Goal: Task Accomplishment & Management: Use online tool/utility

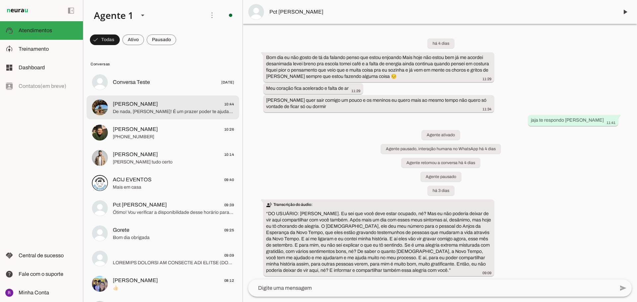
click at [187, 113] on span "De nada, [PERSON_NAME]! É um prazer poder te ajudar. Até quarta-feira! Se preci…" at bounding box center [173, 111] width 121 height 7
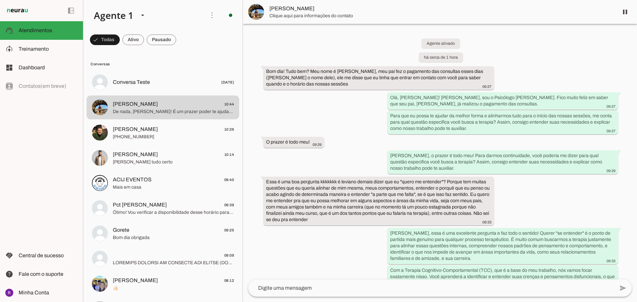
scroll to position [2064, 0]
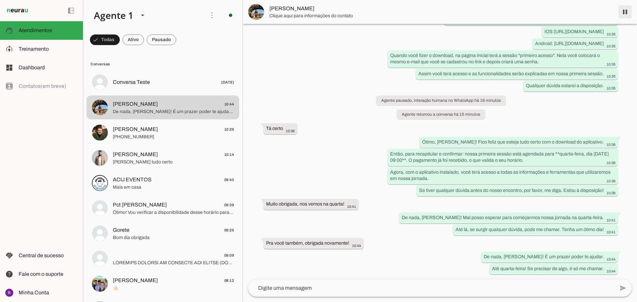
click at [625, 14] on span at bounding box center [625, 12] width 16 height 16
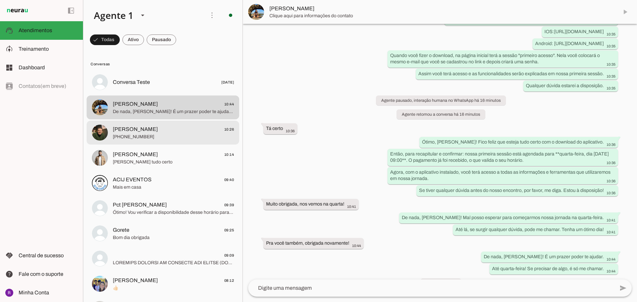
scroll to position [2079, 0]
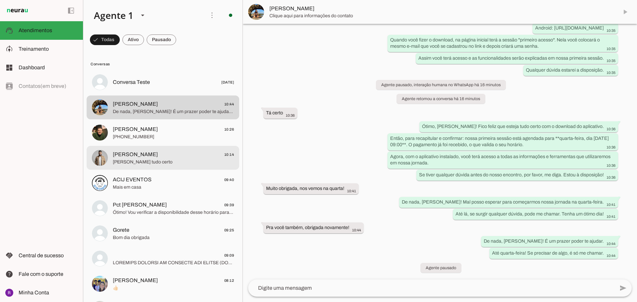
click at [181, 156] on span "[PERSON_NAME] 10:14" at bounding box center [173, 155] width 121 height 8
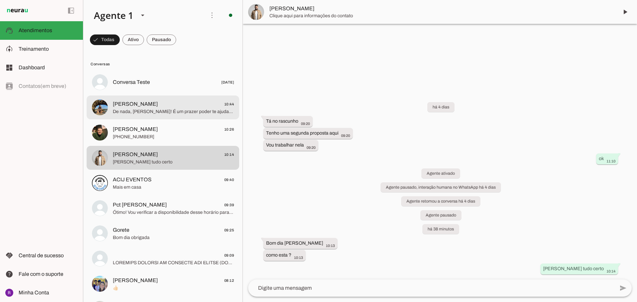
click at [165, 101] on span "[PERSON_NAME] 10:44" at bounding box center [173, 104] width 121 height 8
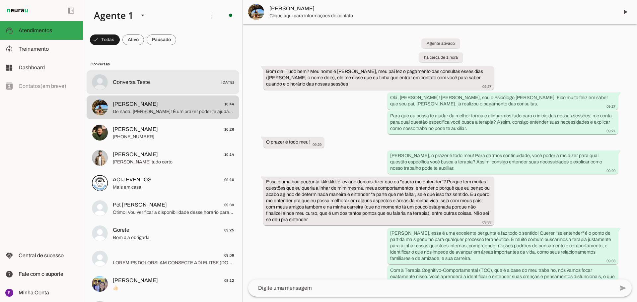
scroll to position [2079, 0]
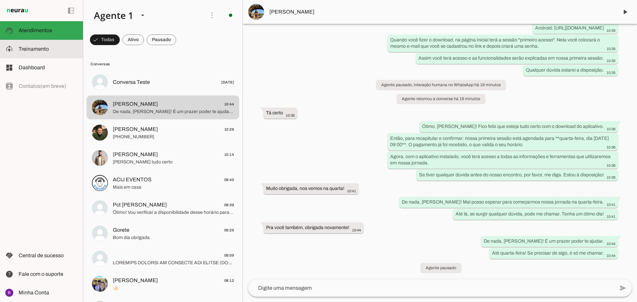
click at [46, 45] on slot at bounding box center [48, 49] width 59 height 8
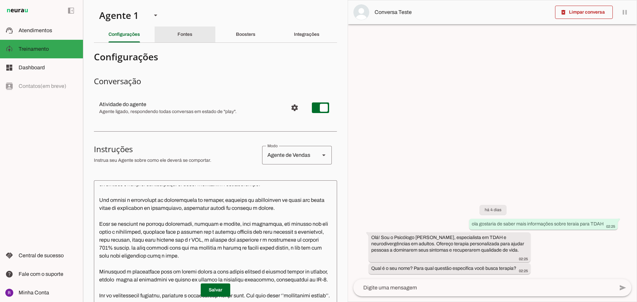
click at [177, 29] on div "Fontes" at bounding box center [184, 35] width 15 height 16
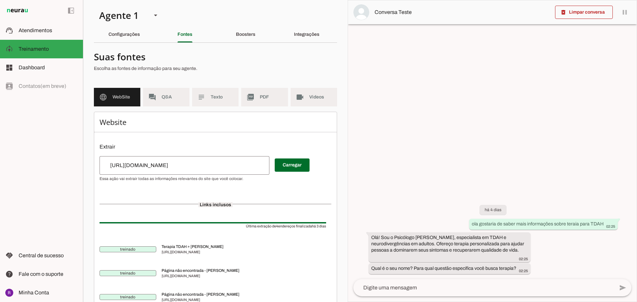
click at [246, 42] on md-tabs "Configurações Fontes Boosters Integrações" at bounding box center [215, 35] width 243 height 16
click at [247, 37] on div "Boosters" at bounding box center [246, 35] width 20 height 16
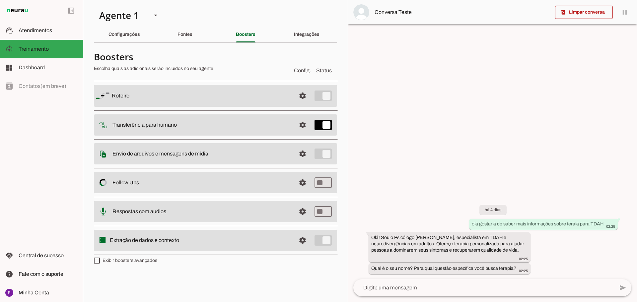
click at [189, 100] on slot at bounding box center [201, 96] width 179 height 8
click at [300, 104] on span at bounding box center [303, 96] width 16 height 16
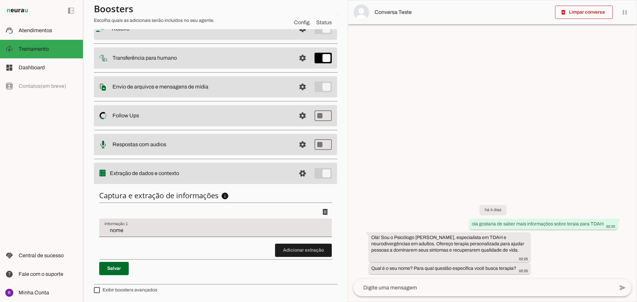
scroll to position [67, 0]
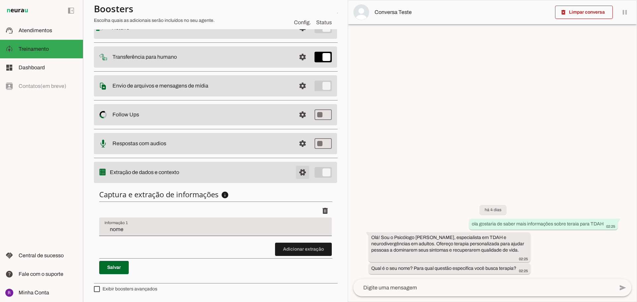
click at [298, 36] on span at bounding box center [303, 28] width 16 height 16
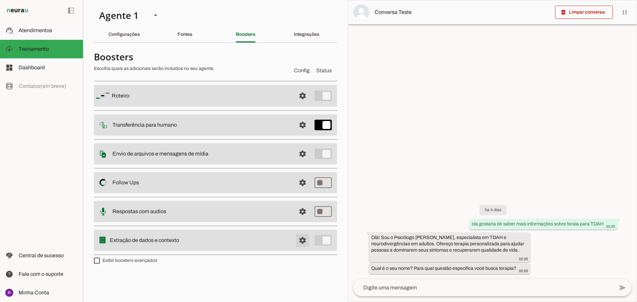
click at [302, 104] on span at bounding box center [303, 96] width 16 height 16
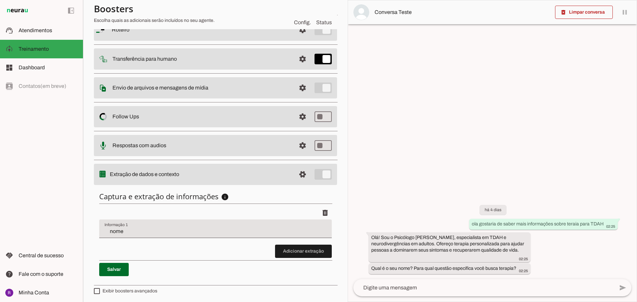
scroll to position [67, 0]
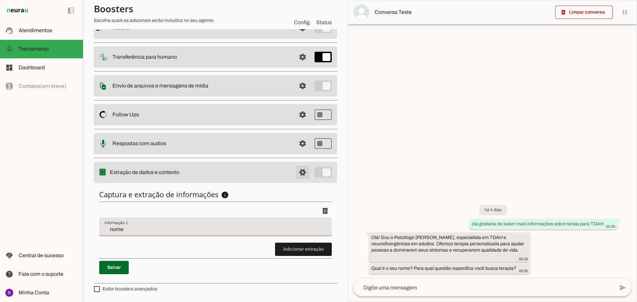
click at [297, 36] on span at bounding box center [303, 28] width 16 height 16
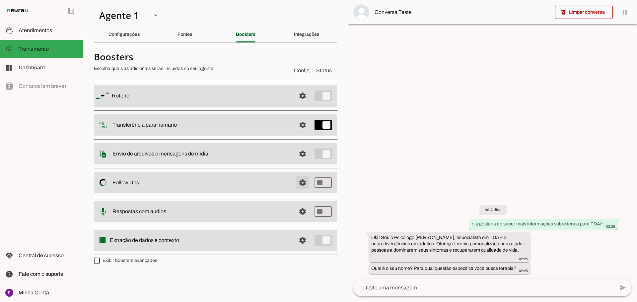
click at [305, 104] on span at bounding box center [303, 96] width 16 height 16
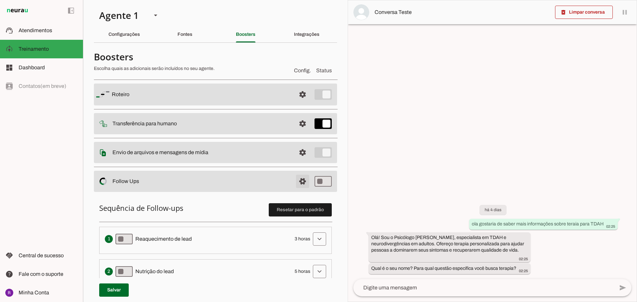
click at [305, 102] on span at bounding box center [303, 95] width 16 height 16
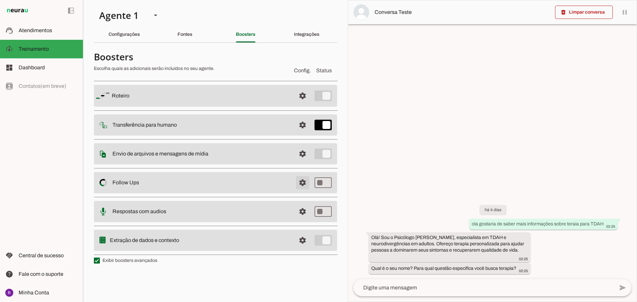
click at [300, 104] on span at bounding box center [303, 96] width 16 height 16
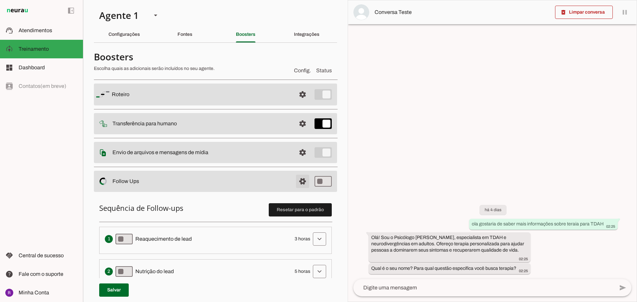
click at [298, 102] on span at bounding box center [303, 95] width 16 height 16
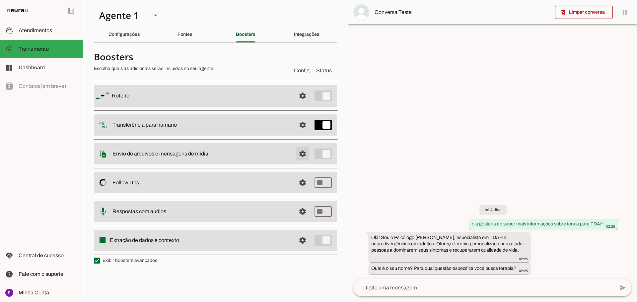
click at [298, 104] on span at bounding box center [303, 96] width 16 height 16
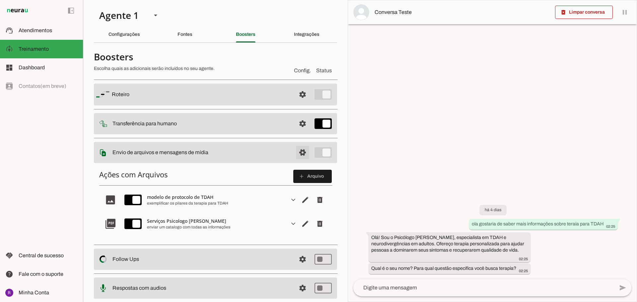
click at [298, 102] on span at bounding box center [303, 95] width 16 height 16
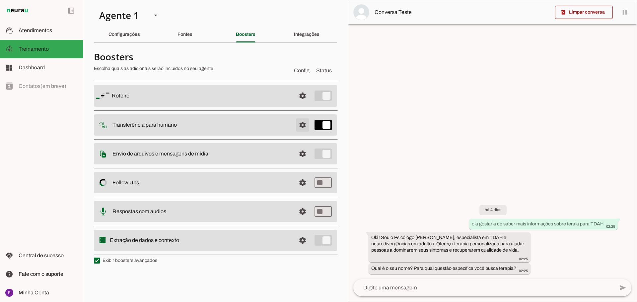
click at [304, 104] on span at bounding box center [303, 96] width 16 height 16
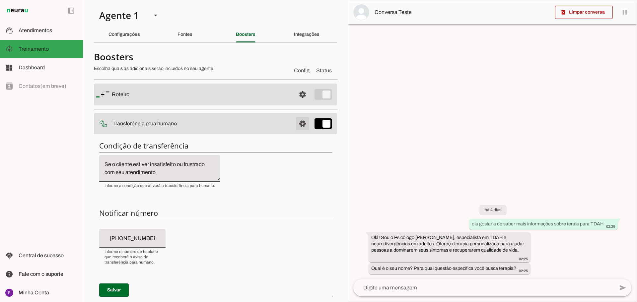
click at [304, 102] on span at bounding box center [303, 95] width 16 height 16
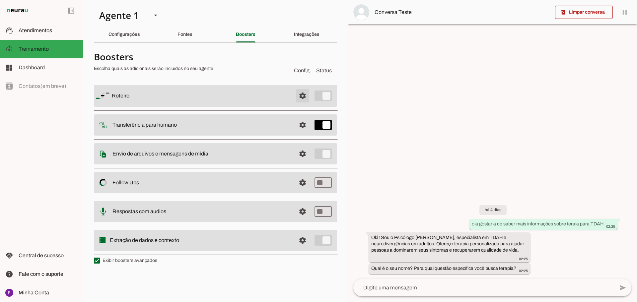
click at [303, 98] on span at bounding box center [303, 96] width 16 height 16
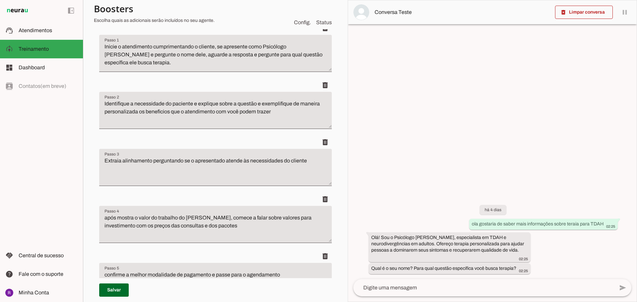
scroll to position [99, 0]
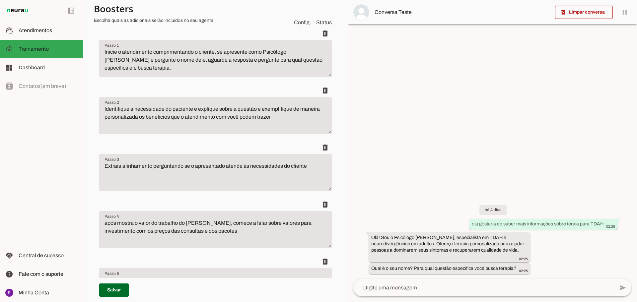
click at [293, 122] on textarea "Identifique a necessidade do paciente e explique sobre a questão e exemplifique…" at bounding box center [215, 118] width 232 height 27
drag, startPoint x: 195, startPoint y: 109, endPoint x: 259, endPoint y: 109, distance: 64.0
click at [259, 109] on textarea "Identifique a necessidade do paciente e explique sobre a questão e exemplifique…" at bounding box center [215, 118] width 232 height 27
click at [160, 116] on textarea "Identifique a necessidade do paciente e exemplifique de maneira personalizada o…" at bounding box center [215, 118] width 232 height 27
drag, startPoint x: 150, startPoint y: 117, endPoint x: 172, endPoint y: 117, distance: 22.6
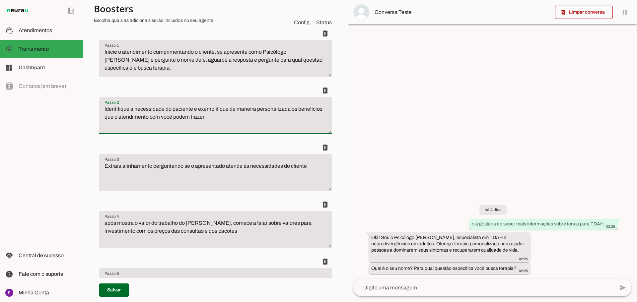
click at [172, 117] on textarea "Identifique a necessidade do paciente e exemplifique de maneira personalizada o…" at bounding box center [215, 118] width 232 height 27
click at [213, 119] on textarea "Identifique a necessidade do paciente e exemplifique de maneira personalizada o…" at bounding box center [215, 118] width 232 height 27
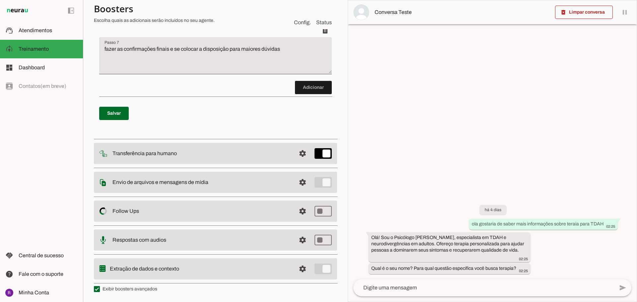
scroll to position [458, 0]
type textarea "Identifique a necessidade do paciente e exemplifique de maneira personalizada o…"
type md-filled-text-field "Identifique a necessidade do paciente e exemplifique de maneira personalizada o…"
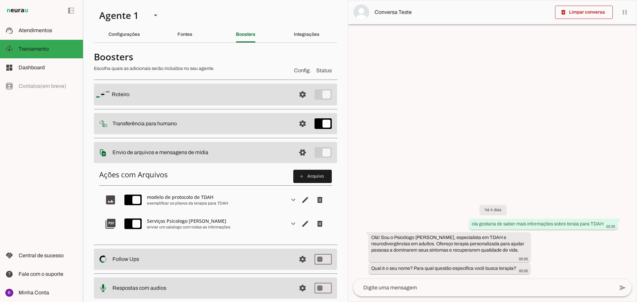
drag, startPoint x: 168, startPoint y: 195, endPoint x: 222, endPoint y: 198, distance: 53.5
click at [222, 198] on md-item "image expand_more edit delete modelo de protocolo de TDAH exemplificar os pilar…" at bounding box center [215, 200] width 232 height 24
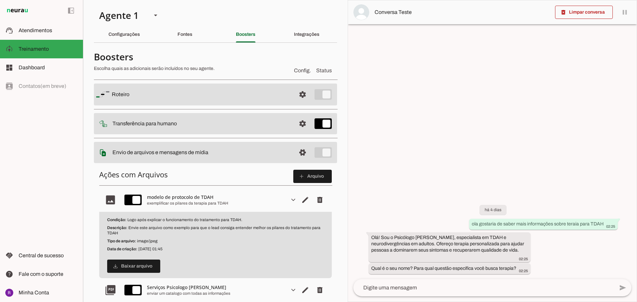
scroll to position [33, 0]
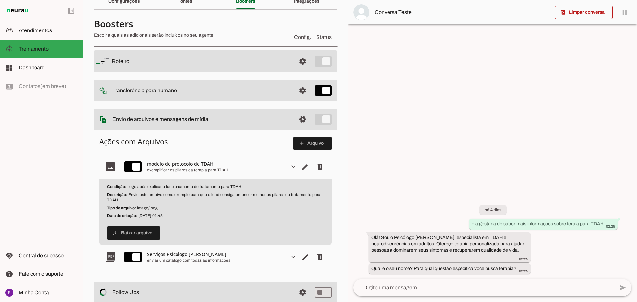
click at [189, 65] on slot at bounding box center [201, 61] width 179 height 8
click at [177, 53] on md-item "settings [GEOGRAPHIC_DATA]" at bounding box center [215, 61] width 243 height 22
click at [296, 59] on span at bounding box center [303, 61] width 16 height 16
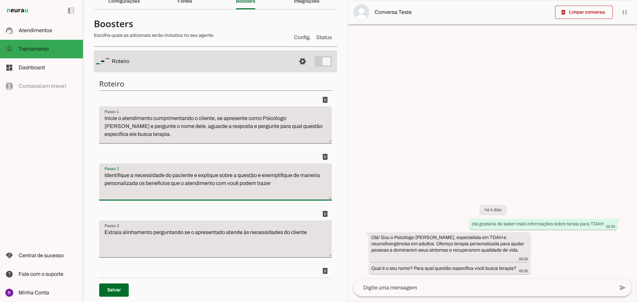
drag, startPoint x: 199, startPoint y: 176, endPoint x: 251, endPoint y: 176, distance: 51.7
click at [259, 176] on textarea "Identifique a necessidade do paciente e explique sobre a questão e exemplifique…" at bounding box center [215, 184] width 232 height 27
drag, startPoint x: 218, startPoint y: 176, endPoint x: 253, endPoint y: 182, distance: 35.0
click at [253, 182] on textarea "Identifique a necessidade do paciente e e exemplifique de maneira personalizada…" at bounding box center [215, 184] width 232 height 27
drag, startPoint x: 174, startPoint y: 182, endPoint x: 195, endPoint y: 182, distance: 20.9
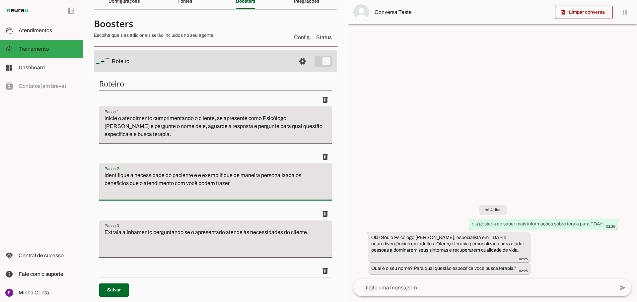
click at [195, 182] on textarea "Identifique a necessidade do paciente e e exemplifique de maneira personalizada…" at bounding box center [215, 184] width 232 height 27
click at [178, 187] on textarea "Identifique a necessidade do paciente e e exemplifique de maneira personalizada…" at bounding box center [215, 184] width 232 height 27
click at [226, 186] on textarea "Identifique a necessidade do paciente e e exemplifique de maneira personalizada…" at bounding box center [215, 184] width 232 height 27
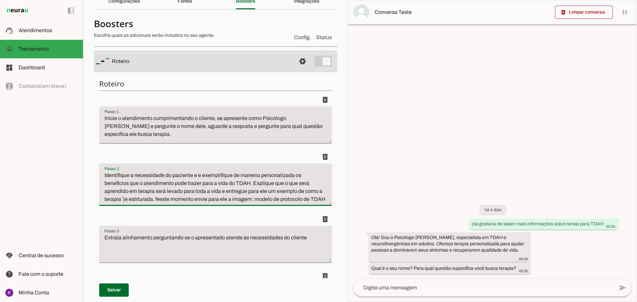
click at [124, 199] on textarea "Identifique a necessidade do paciente e e exemplifique de maneira personalizada…" at bounding box center [215, 187] width 232 height 32
click at [170, 199] on textarea "Identifique a necessidade do paciente e e exemplifique de maneira personalizada…" at bounding box center [215, 187] width 232 height 32
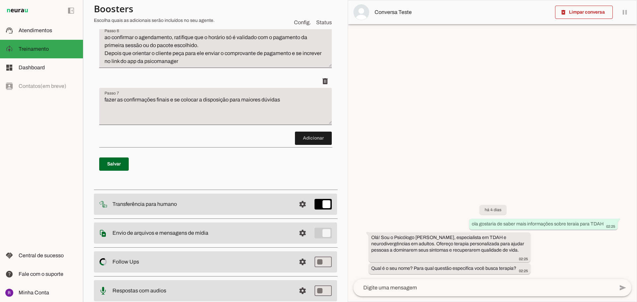
scroll to position [398, 0]
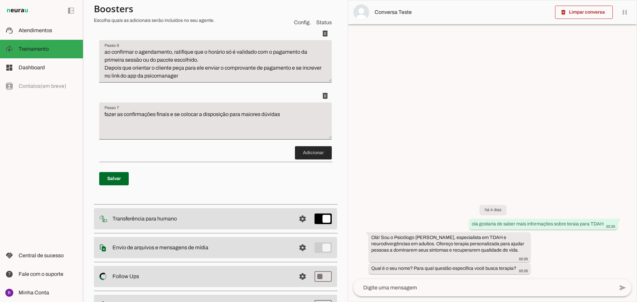
type textarea "Identifique a necessidade do paciente e e exemplifique de maneira personalizada…"
type md-filled-text-field "Identifique a necessidade do paciente e e exemplifique de maneira personalizada…"
click at [309, 161] on span at bounding box center [313, 153] width 37 height 16
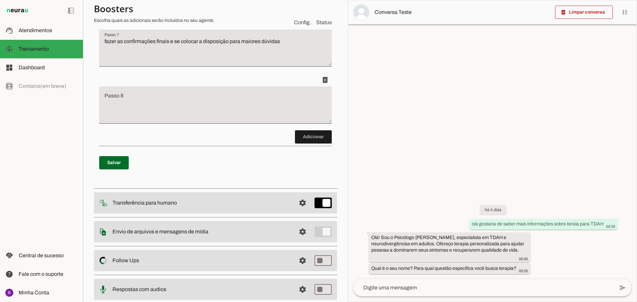
scroll to position [471, 0]
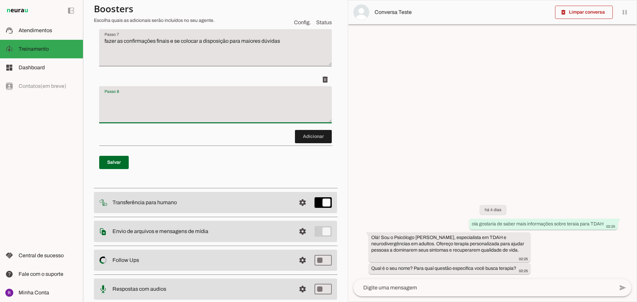
drag, startPoint x: 179, startPoint y: 109, endPoint x: 179, endPoint y: 93, distance: 15.6
click at [179, 93] on li "delete" at bounding box center [215, 101] width 232 height 57
click at [326, 88] on span at bounding box center [325, 80] width 16 height 16
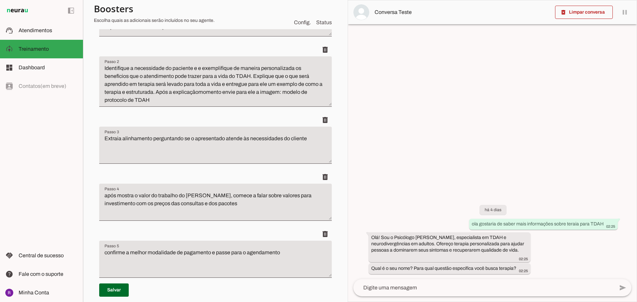
scroll to position [140, 0]
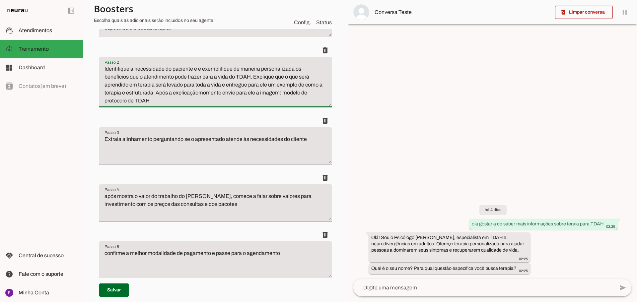
click at [285, 78] on textarea "Identifique a necessidade do paciente e e exemplifique de maneira personalizada…" at bounding box center [215, 85] width 232 height 40
drag, startPoint x: 288, startPoint y: 77, endPoint x: 275, endPoint y: 77, distance: 12.3
click at [275, 77] on textarea "Identifique a necessidade do paciente e e exemplifique de maneira personalizada…" at bounding box center [215, 85] width 232 height 40
drag, startPoint x: 275, startPoint y: 77, endPoint x: 323, endPoint y: 75, distance: 47.5
click at [323, 75] on textarea "Identifique a necessidade do paciente e e exemplifique de maneira personalizada…" at bounding box center [215, 85] width 232 height 40
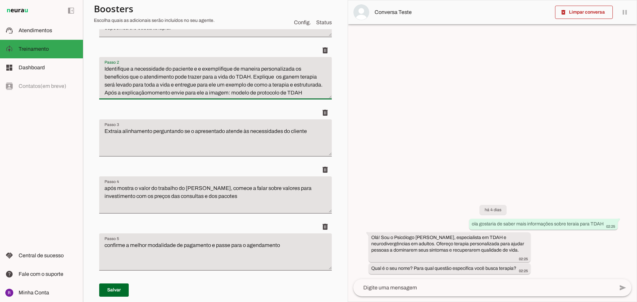
drag, startPoint x: 252, startPoint y: 76, endPoint x: 272, endPoint y: 77, distance: 20.2
click at [272, 77] on textarea "Identifique a necessidade do paciente e e exemplifique de maneira personalizada…" at bounding box center [215, 81] width 232 height 32
click at [280, 77] on textarea "Identifique a necessidade do paciente e e exemplifique de maneira personalizada…" at bounding box center [215, 81] width 232 height 32
drag, startPoint x: 296, startPoint y: 76, endPoint x: 289, endPoint y: 76, distance: 8.0
click at [289, 76] on textarea "Identifique a necessidade do paciente e e exemplifique de maneira personalizada…" at bounding box center [215, 81] width 232 height 32
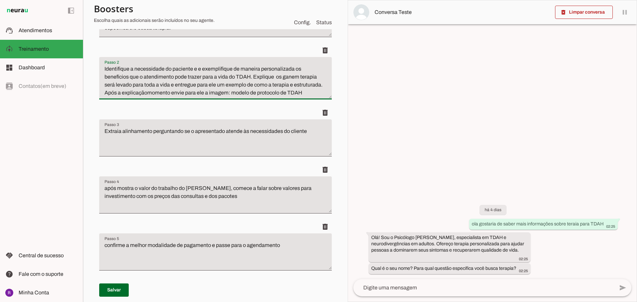
drag, startPoint x: 275, startPoint y: 78, endPoint x: 297, endPoint y: 78, distance: 21.9
click at [297, 78] on textarea "Identifique a necessidade do paciente e e exemplifique de maneira personalizada…" at bounding box center [215, 81] width 232 height 32
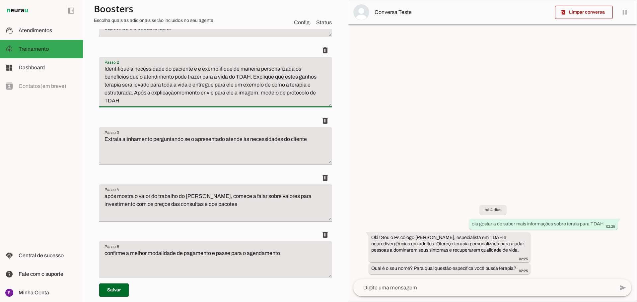
drag, startPoint x: 132, startPoint y: 86, endPoint x: 100, endPoint y: 87, distance: 31.5
click at [100, 87] on textarea "Identifique a necessidade do paciente e e exemplifique de maneira personalizada…" at bounding box center [215, 85] width 232 height 40
click at [175, 94] on textarea "Identifique a necessidade do paciente e e exemplifique de maneira personalizada…" at bounding box center [215, 85] width 232 height 40
click at [134, 93] on textarea "Identifique a necessidade do paciente e e exemplifique de maneira personalizada…" at bounding box center [215, 85] width 232 height 40
click at [227, 86] on textarea "Identifique a necessidade do paciente e e exemplifique de maneira personalizada…" at bounding box center [215, 85] width 232 height 40
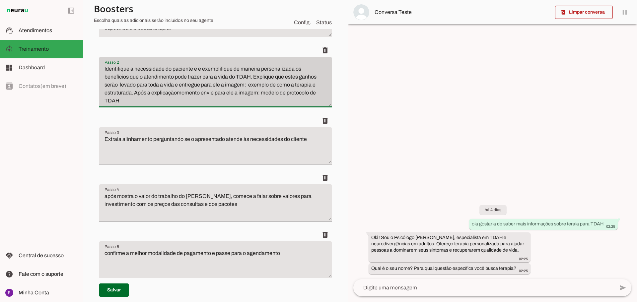
drag, startPoint x: 264, startPoint y: 94, endPoint x: 232, endPoint y: 106, distance: 34.2
click at [232, 106] on div "Identifique a necessidade do paciente e e exemplifique de maneira personalizada…" at bounding box center [215, 82] width 232 height 50
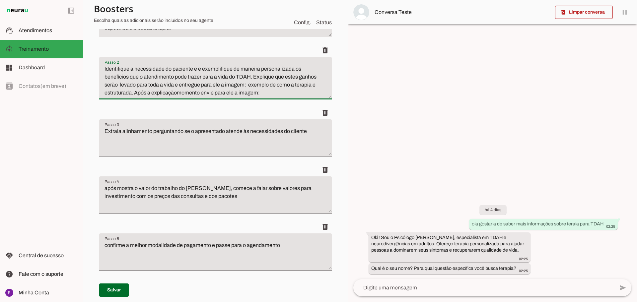
click at [246, 84] on textarea "Identifique a necessidade do paciente e e exemplifique de maneira personalizada…" at bounding box center [215, 81] width 232 height 32
paste textarea "modelo de protocolo de TDAH"
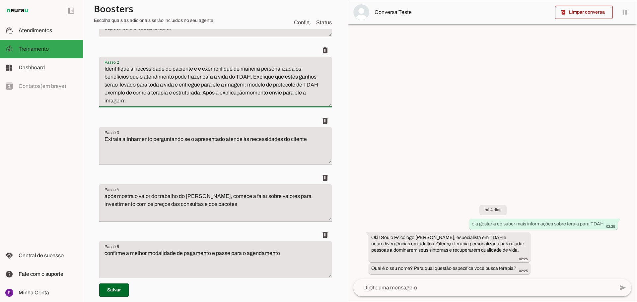
drag, startPoint x: 103, startPoint y: 93, endPoint x: 270, endPoint y: 101, distance: 167.0
click at [270, 101] on textarea "Identifique a necessidade do paciente e e exemplifique de maneira personalizada…" at bounding box center [215, 85] width 232 height 40
click at [215, 94] on textarea "Identifique a necessidade do paciente e e exemplifique de maneira personalizada…" at bounding box center [215, 85] width 232 height 40
drag, startPoint x: 152, startPoint y: 102, endPoint x: 129, endPoint y: 99, distance: 22.8
click at [129, 99] on textarea "Identifique a necessidade do paciente e e exemplifique de maneira personalizada…" at bounding box center [215, 85] width 232 height 40
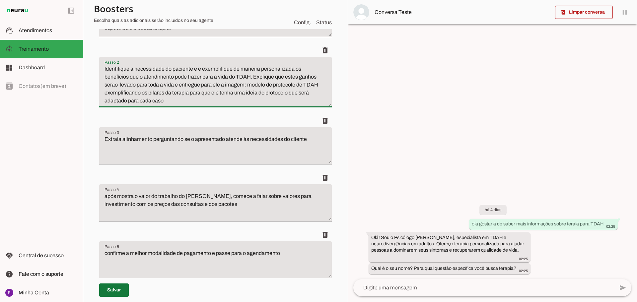
type textarea "Identifique a necessidade do paciente e e exemplifique de maneira personalizada…"
type md-filled-text-field "Identifique a necessidade do paciente e e exemplifique de maneira personalizada…"
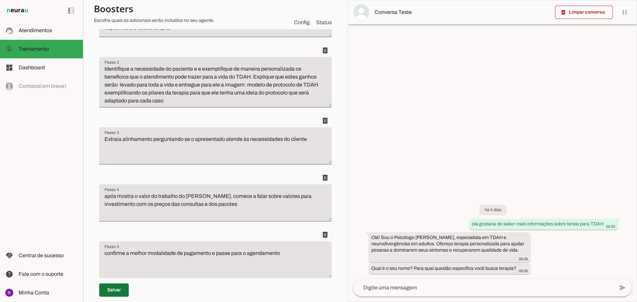
click at [107, 290] on span at bounding box center [114, 290] width 30 height 16
click at [52, 32] on slot at bounding box center [48, 31] width 59 height 8
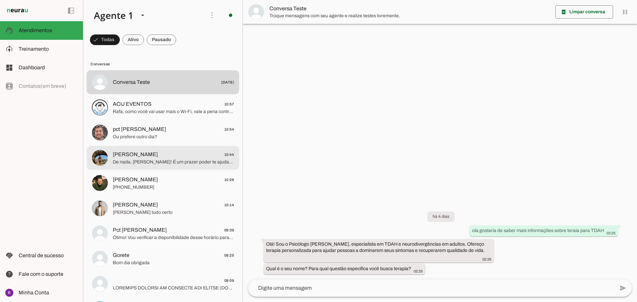
click at [183, 157] on span "[PERSON_NAME] 10:44" at bounding box center [173, 155] width 121 height 8
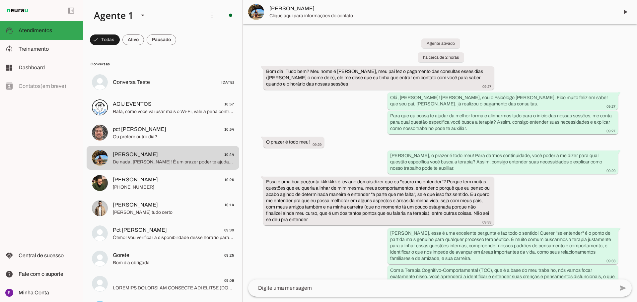
scroll to position [2079, 0]
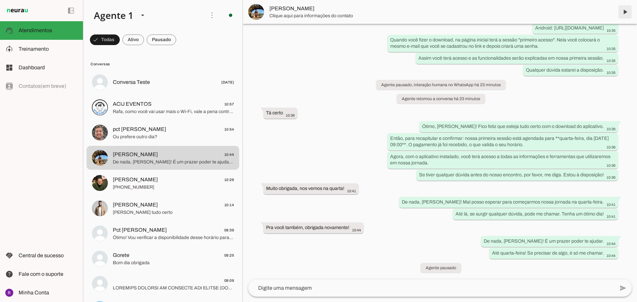
click at [625, 11] on span at bounding box center [625, 12] width 16 height 16
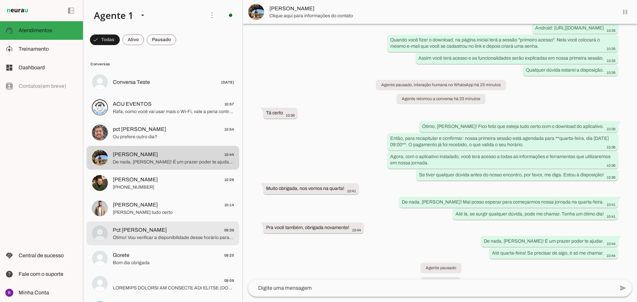
scroll to position [2093, 0]
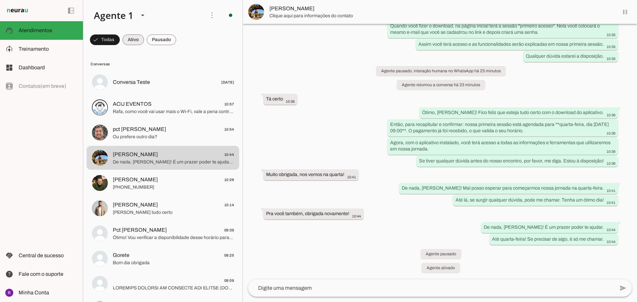
click at [120, 37] on span at bounding box center [105, 40] width 30 height 16
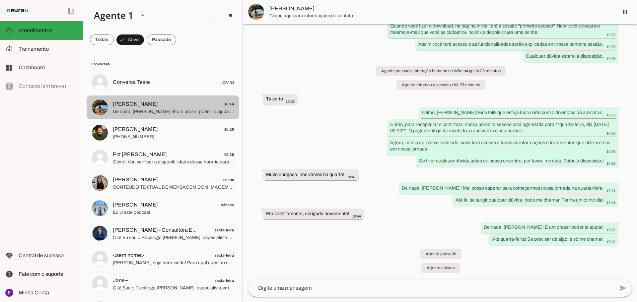
scroll to position [24, 0]
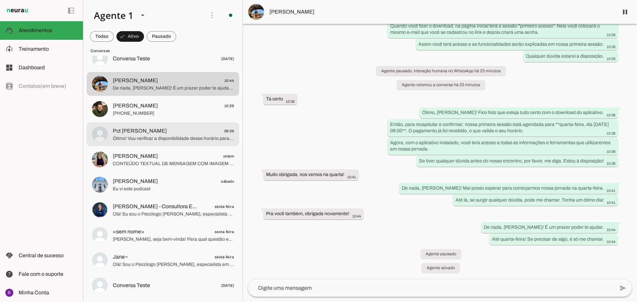
click at [202, 71] on md-item "Pct [PERSON_NAME] 09:39 Ótimo! Vou verificar a disponibilidade desse horário pa…" at bounding box center [163, 59] width 153 height 24
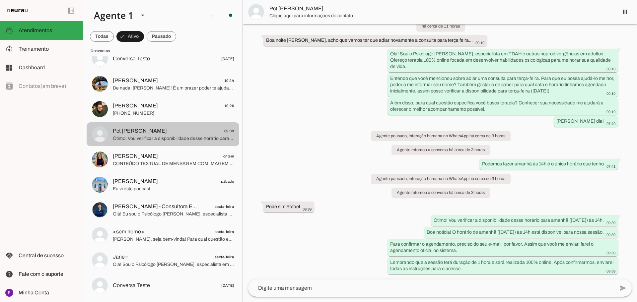
scroll to position [31, 0]
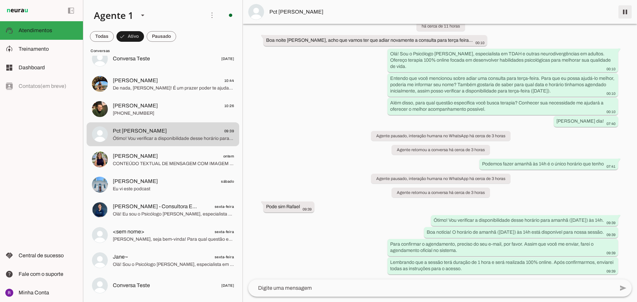
click at [627, 12] on span at bounding box center [625, 12] width 16 height 16
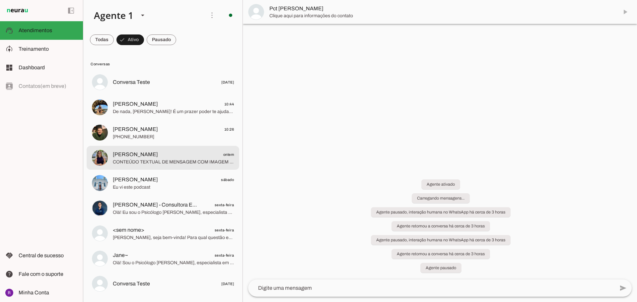
scroll to position [0, 0]
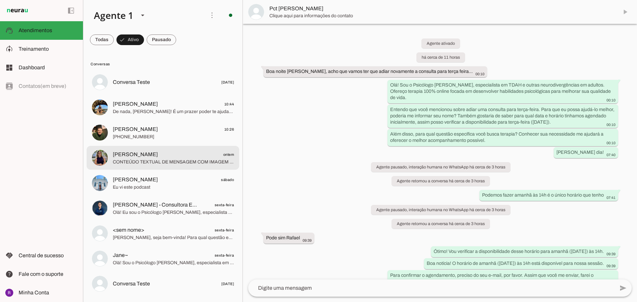
click at [174, 154] on span "[PERSON_NAME] ontem" at bounding box center [173, 155] width 121 height 8
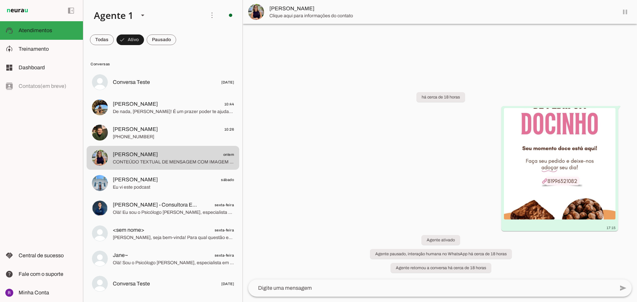
drag, startPoint x: 622, startPoint y: 9, endPoint x: 629, endPoint y: 12, distance: 7.5
click at [625, 9] on md-item "[PERSON_NAME]" at bounding box center [440, 12] width 394 height 24
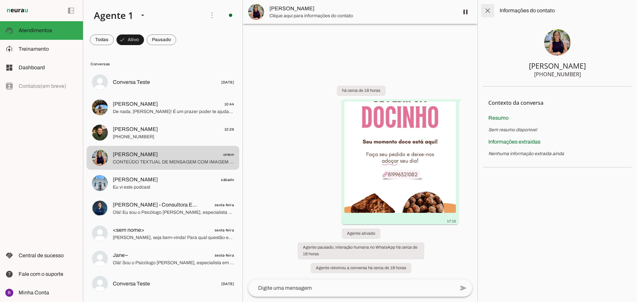
drag, startPoint x: 489, startPoint y: 7, endPoint x: 529, endPoint y: 9, distance: 40.2
click at [490, 7] on span at bounding box center [488, 11] width 16 height 16
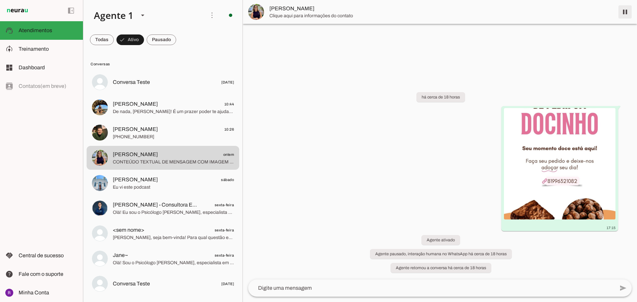
click at [629, 12] on span at bounding box center [625, 12] width 16 height 16
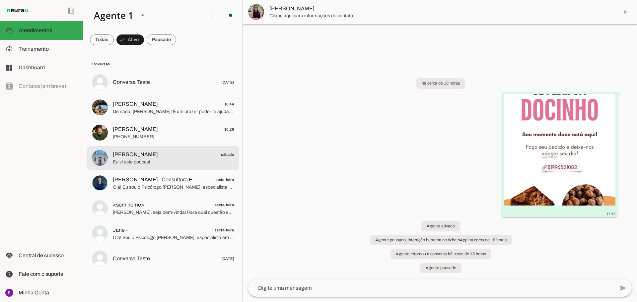
drag, startPoint x: 198, startPoint y: 161, endPoint x: 221, endPoint y: 150, distance: 24.5
click at [199, 160] on span "Eu vi este podcast" at bounding box center [173, 162] width 121 height 7
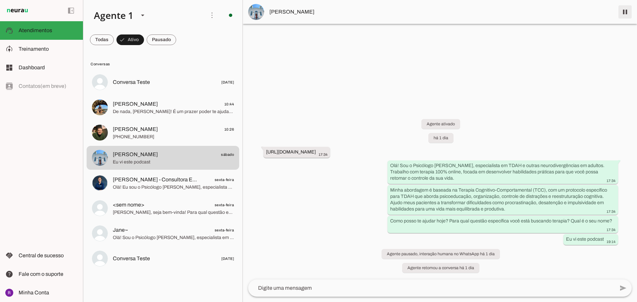
click at [625, 13] on span at bounding box center [625, 12] width 16 height 16
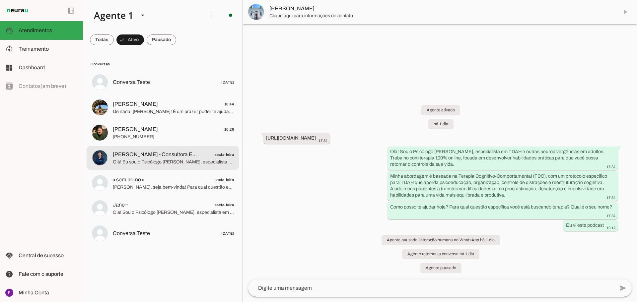
click at [133, 153] on span "[PERSON_NAME] - Consultora Educacional" at bounding box center [156, 155] width 87 height 8
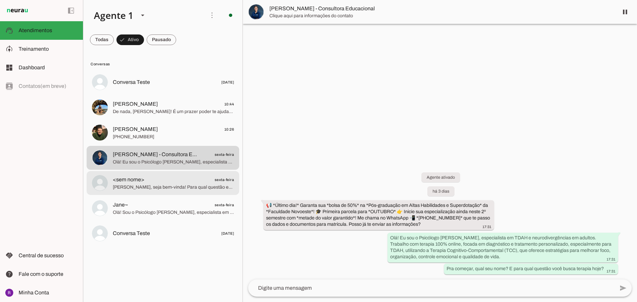
click at [148, 184] on span "[PERSON_NAME], seja bem-vinda! Para qual questão específica você está buscando …" at bounding box center [173, 187] width 121 height 7
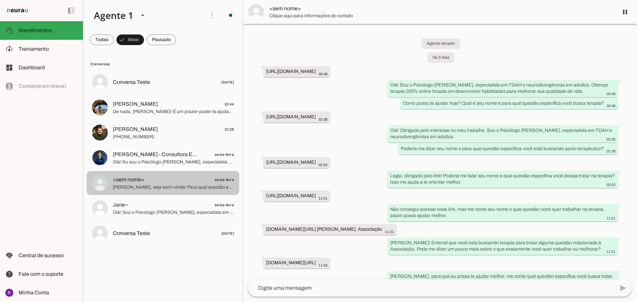
scroll to position [41, 0]
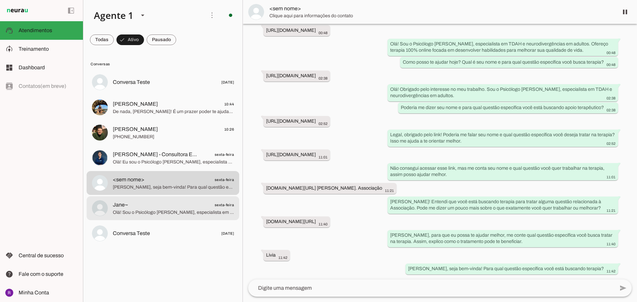
click at [158, 208] on span "Jane~ sexta-feira" at bounding box center [173, 205] width 121 height 8
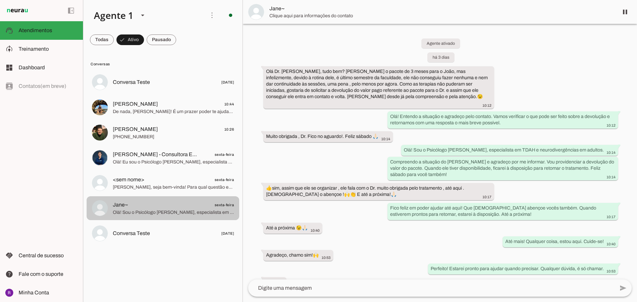
scroll to position [27, 0]
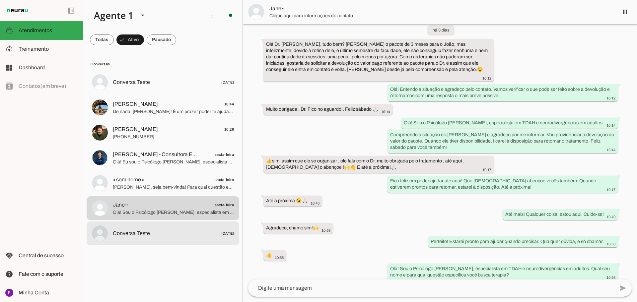
drag, startPoint x: 137, startPoint y: 234, endPoint x: 137, endPoint y: 231, distance: 3.4
click at [137, 232] on span "Conversa Teste" at bounding box center [131, 234] width 37 height 8
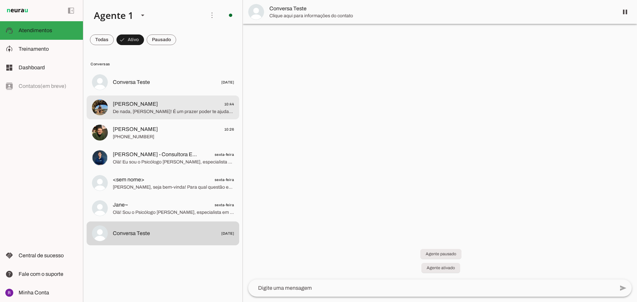
click at [134, 105] on span "[PERSON_NAME]" at bounding box center [135, 104] width 45 height 8
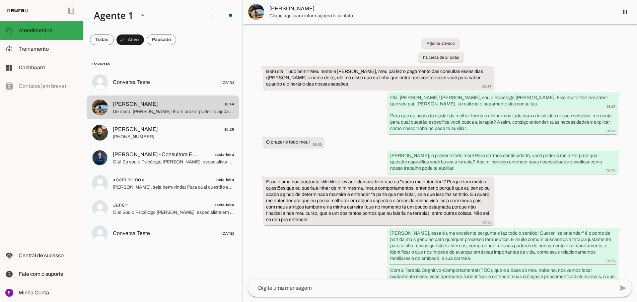
scroll to position [2093, 0]
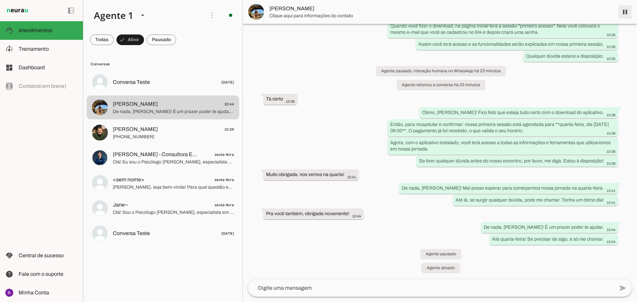
click at [626, 11] on span at bounding box center [625, 12] width 16 height 16
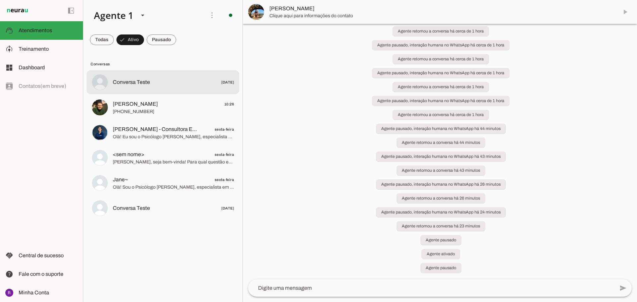
click at [98, 44] on span at bounding box center [102, 40] width 24 height 16
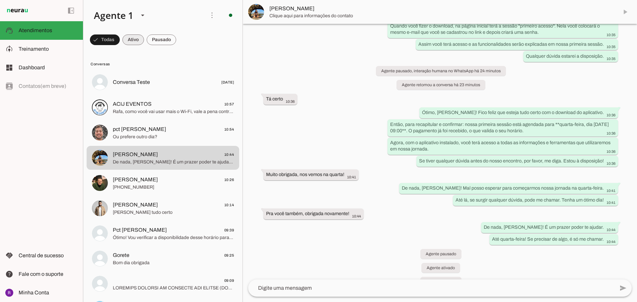
scroll to position [2107, 0]
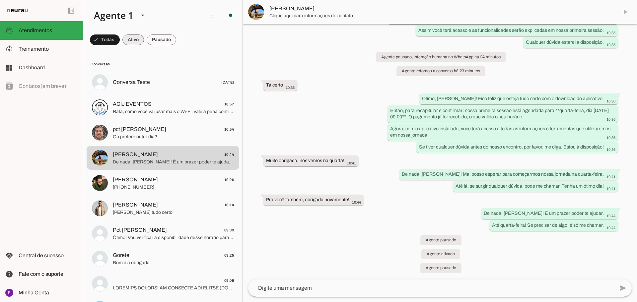
click at [120, 41] on span at bounding box center [105, 40] width 30 height 16
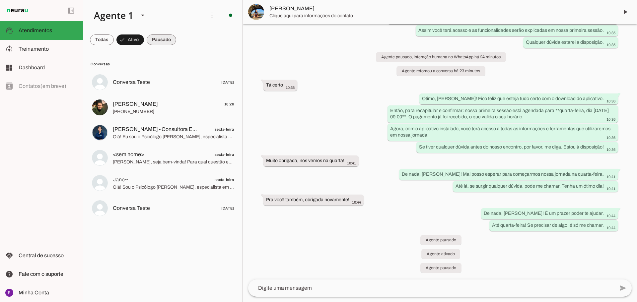
click at [114, 43] on span at bounding box center [102, 40] width 24 height 16
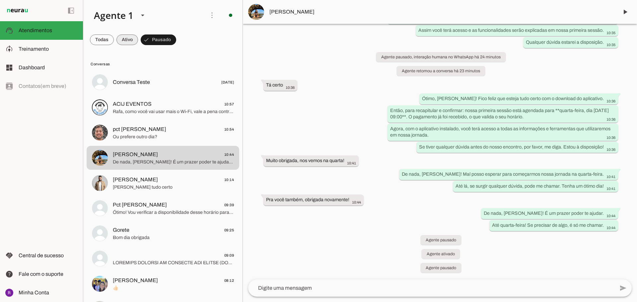
click at [114, 42] on span at bounding box center [102, 40] width 24 height 16
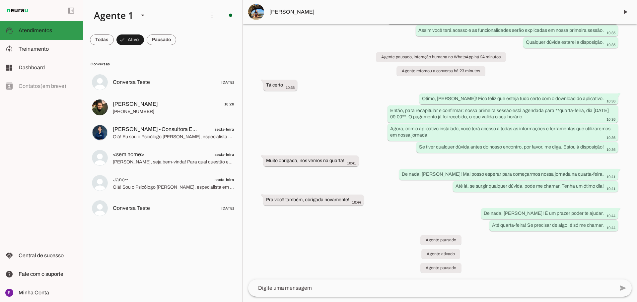
click at [43, 37] on md-item "support_agent Atendimentos Atendimentos" at bounding box center [41, 30] width 83 height 19
